Goal: Information Seeking & Learning: Learn about a topic

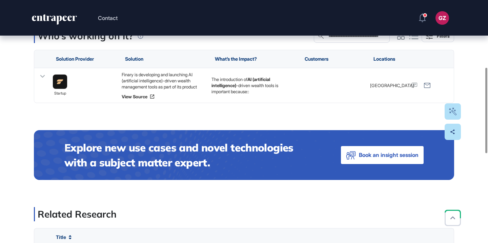
scroll to position [190, 0]
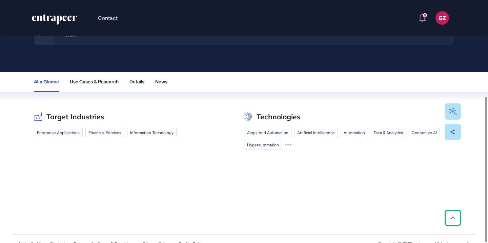
scroll to position [161, 0]
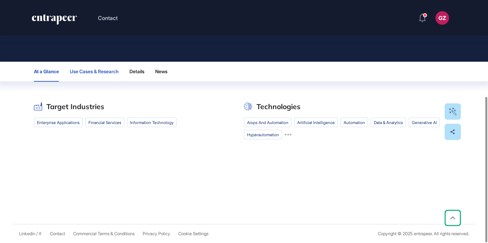
click at [100, 70] on span "Use Cases & Research" at bounding box center [94, 71] width 49 height 5
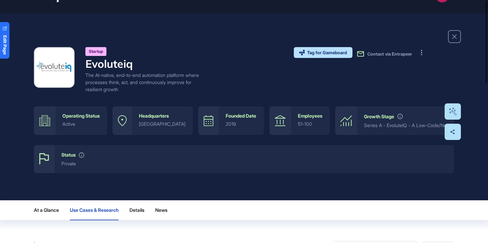
scroll to position [0, 0]
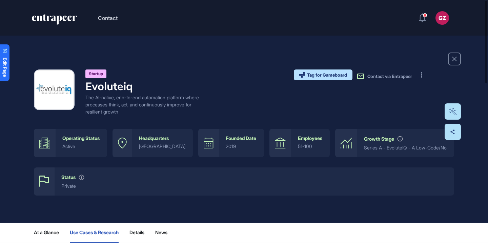
click at [127, 84] on h4 "Evoluteiq" at bounding box center [142, 86] width 115 height 13
copy h4 "Evoluteiq"
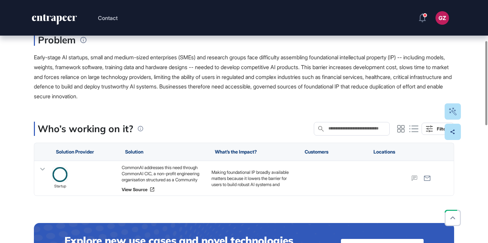
scroll to position [117, 0]
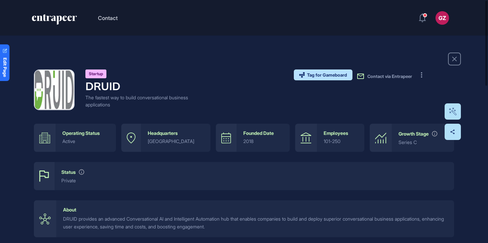
click at [114, 85] on h4 "DRUID" at bounding box center [142, 86] width 115 height 13
copy h4 "DRUID"
